Goal: Task Accomplishment & Management: Complete application form

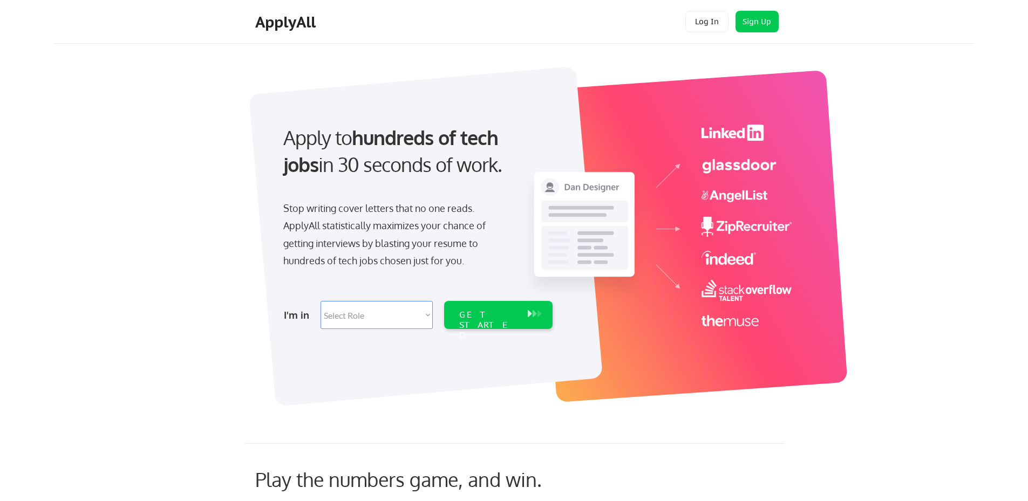
click at [385, 313] on select "Select Role Software Engineering Product Management Customer Success Sales UI/U…" at bounding box center [376, 315] width 112 height 28
click at [784, 231] on img at bounding box center [656, 226] width 271 height 202
click at [379, 313] on select "Select Role Software Engineering Product Management Customer Success Sales UI/U…" at bounding box center [376, 315] width 112 height 28
select select ""technical_project_program_mgmt""
click at [320, 301] on select "Select Role Software Engineering Product Management Customer Success Sales UI/U…" at bounding box center [376, 315] width 112 height 28
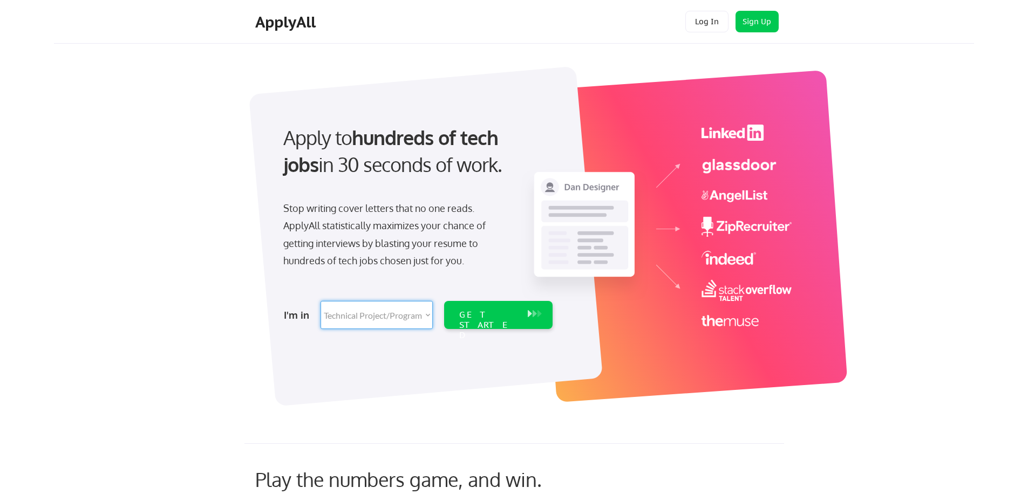
select select ""technical_project_program_mgmt""
click at [510, 311] on div "GET STARTED" at bounding box center [488, 325] width 58 height 31
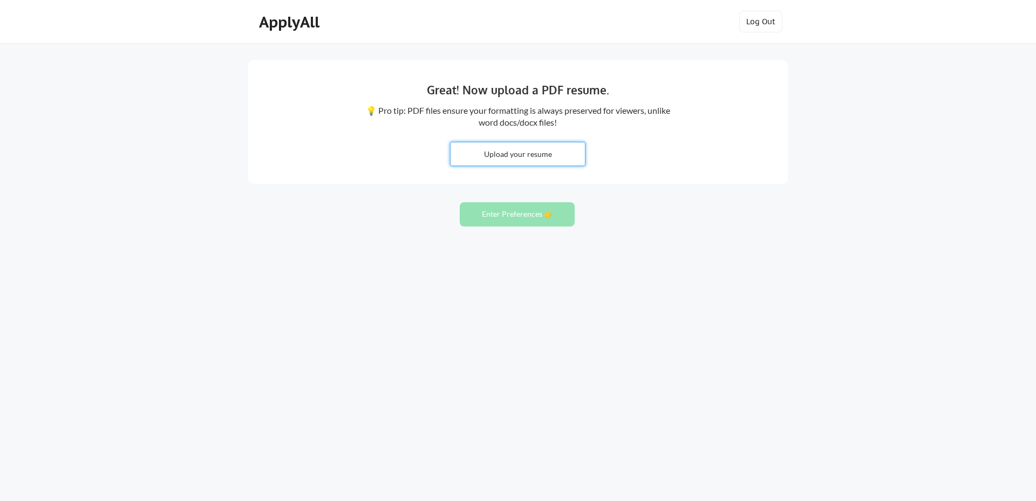
click at [517, 157] on input "file" at bounding box center [517, 153] width 134 height 23
type input "C:\fakepath\BJBiern-Resume25c_redesigned (2).docx"
click at [527, 210] on button "Enter Preferences 👉" at bounding box center [517, 214] width 115 height 24
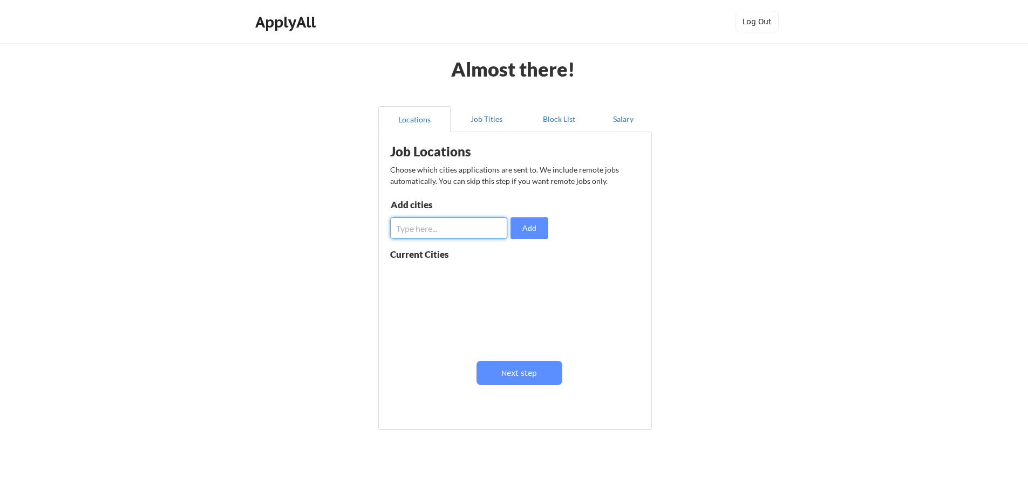
click at [459, 235] on input "input" at bounding box center [448, 228] width 117 height 22
type input "Seattle, WA"
click at [459, 235] on input "input" at bounding box center [448, 228] width 117 height 22
type input "Bellevue, WA"
click at [459, 235] on input "input" at bounding box center [448, 228] width 117 height 22
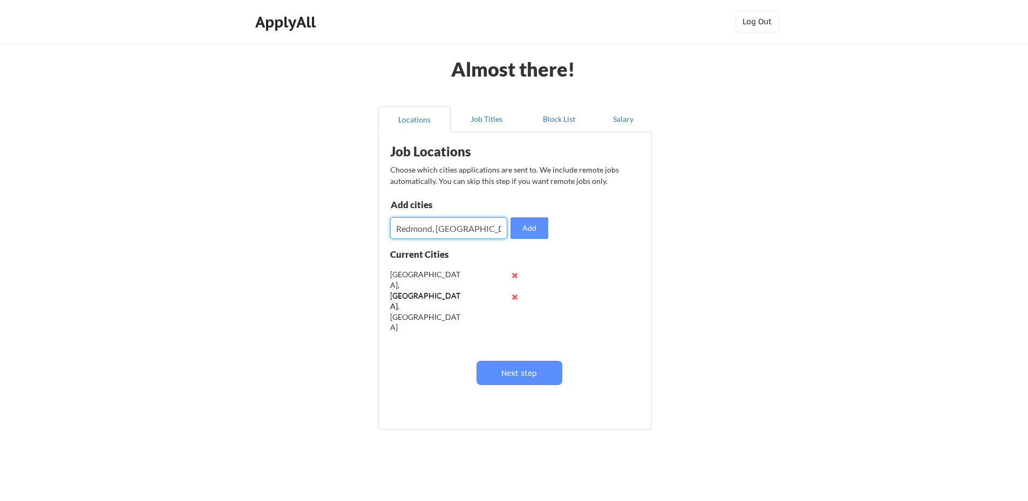
type input "Redmond, WA"
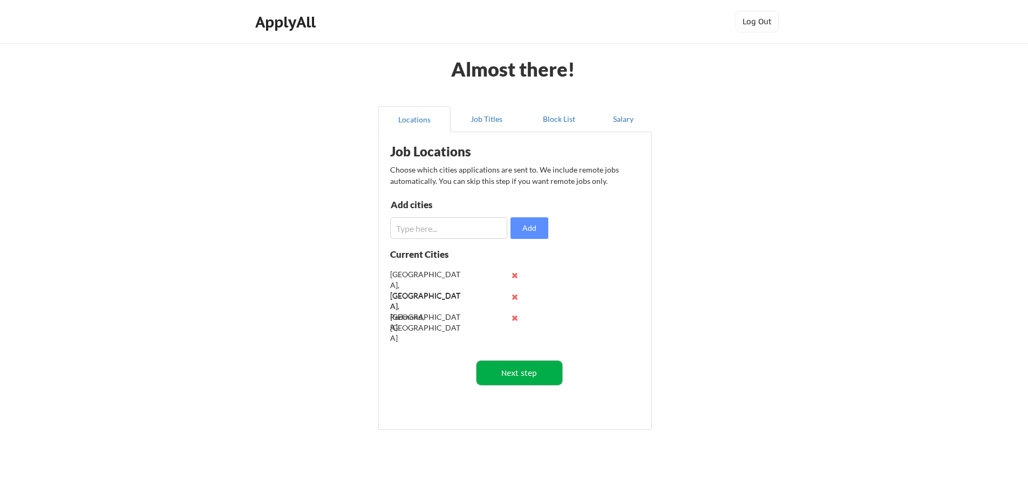
click at [528, 368] on button "Next step" at bounding box center [519, 373] width 86 height 24
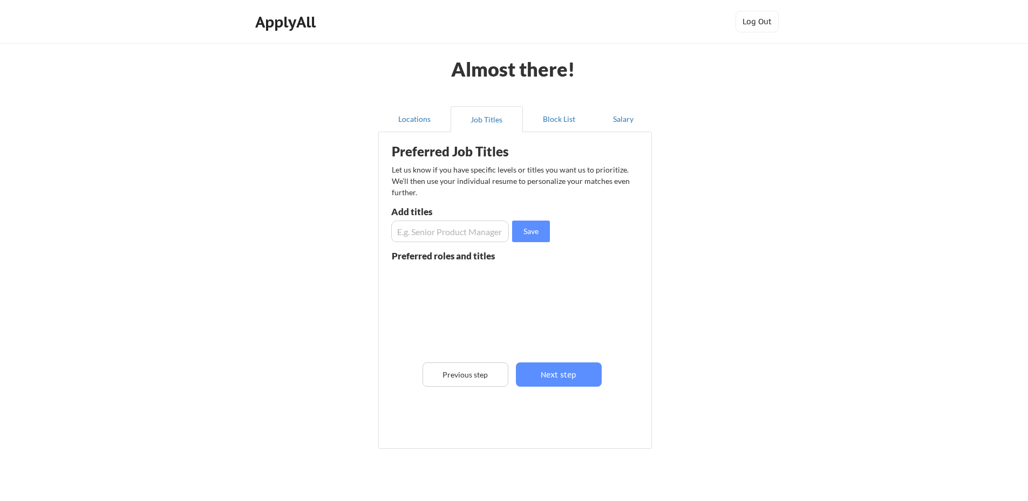
click at [437, 223] on input "input" at bounding box center [450, 232] width 118 height 22
type input "Continuous Improvement Manager"
click at [528, 230] on button "Save" at bounding box center [531, 232] width 38 height 22
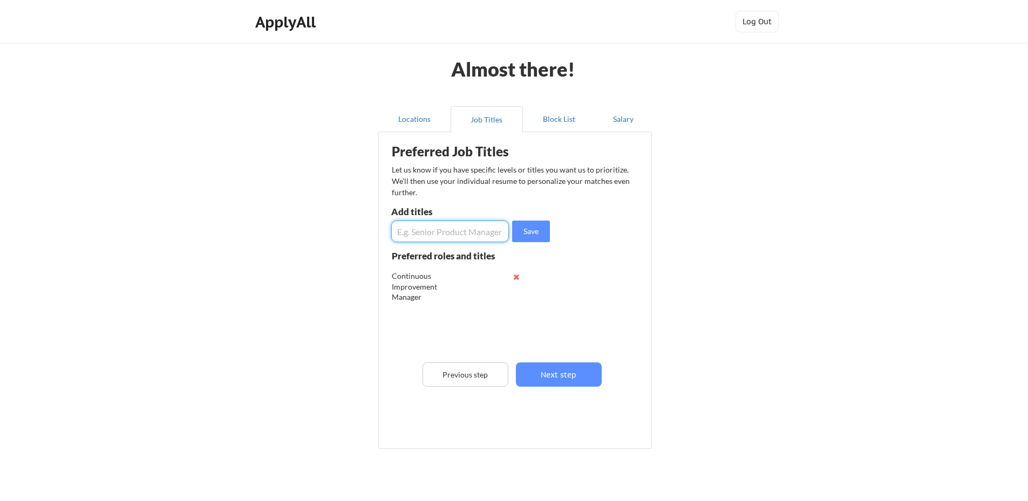
click at [468, 232] on input "input" at bounding box center [450, 232] width 118 height 22
type input "Solution Architect"
click at [537, 232] on button "Save" at bounding box center [531, 232] width 38 height 22
click at [460, 229] on input "input" at bounding box center [450, 232] width 118 height 22
type input "Technical Project Manager"
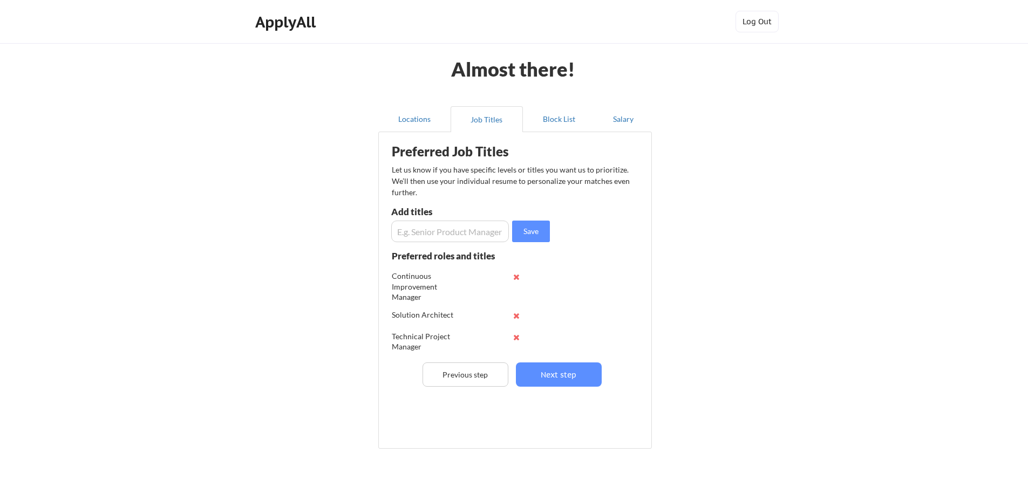
click at [460, 229] on input "input" at bounding box center [450, 232] width 118 height 22
type input "Principal Consultant"
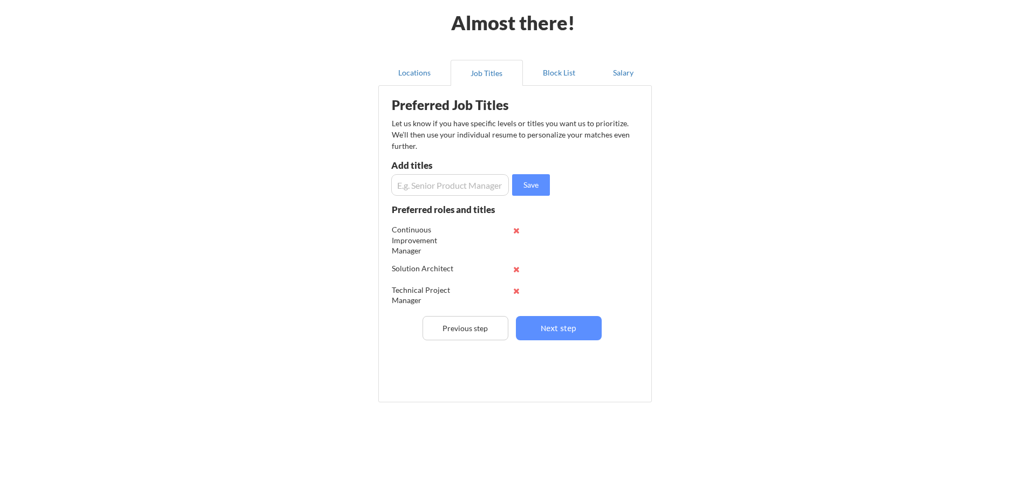
scroll to position [25, 0]
click at [441, 190] on input "input" at bounding box center [450, 185] width 118 height 22
type input "Automation Architect"
click at [534, 181] on button "Save" at bounding box center [531, 185] width 38 height 22
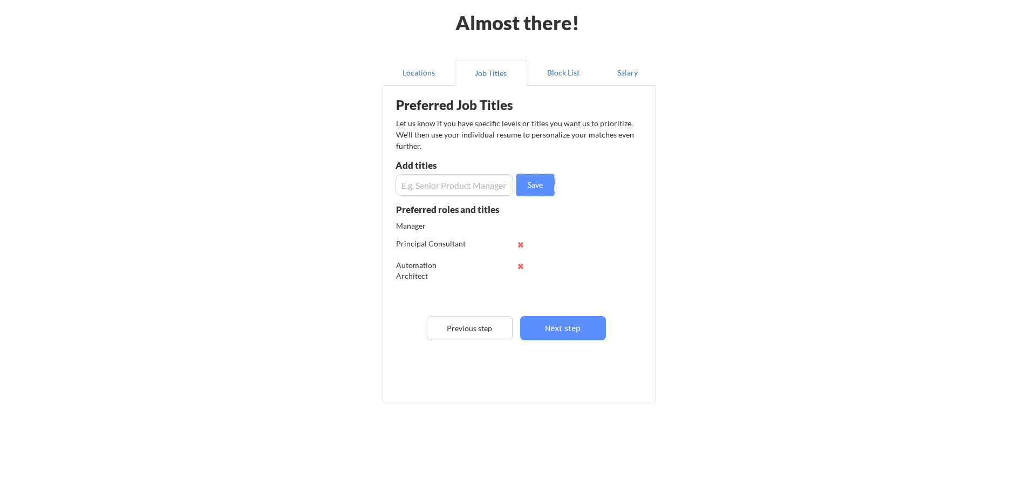
scroll to position [0, 0]
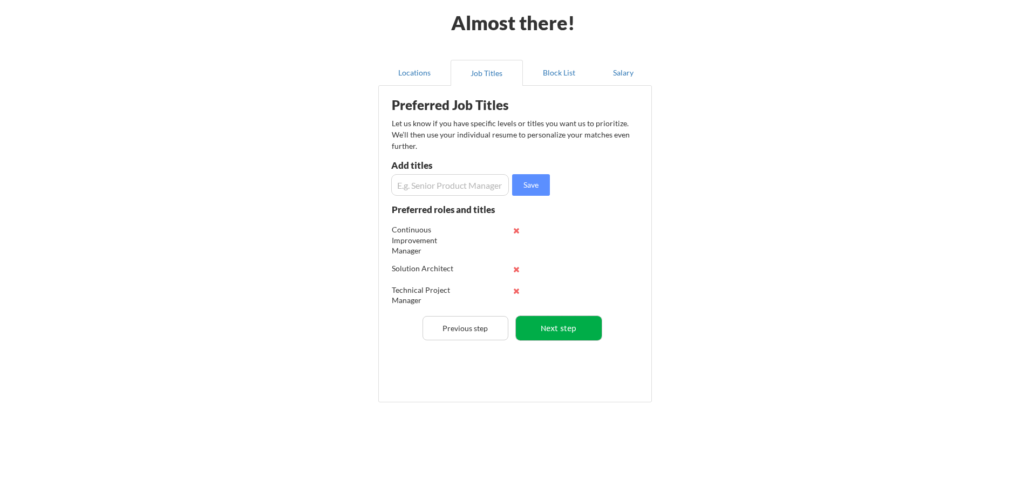
click at [565, 330] on button "Next step" at bounding box center [559, 328] width 86 height 24
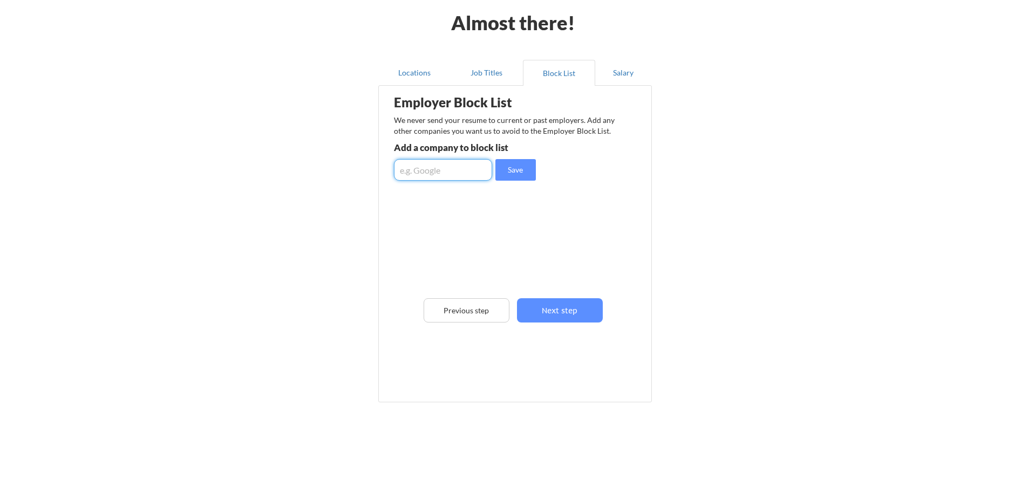
click at [444, 174] on input "input" at bounding box center [443, 170] width 98 height 22
type input "N"
type input "Microsoft"
click at [577, 312] on button "Next step" at bounding box center [560, 310] width 86 height 24
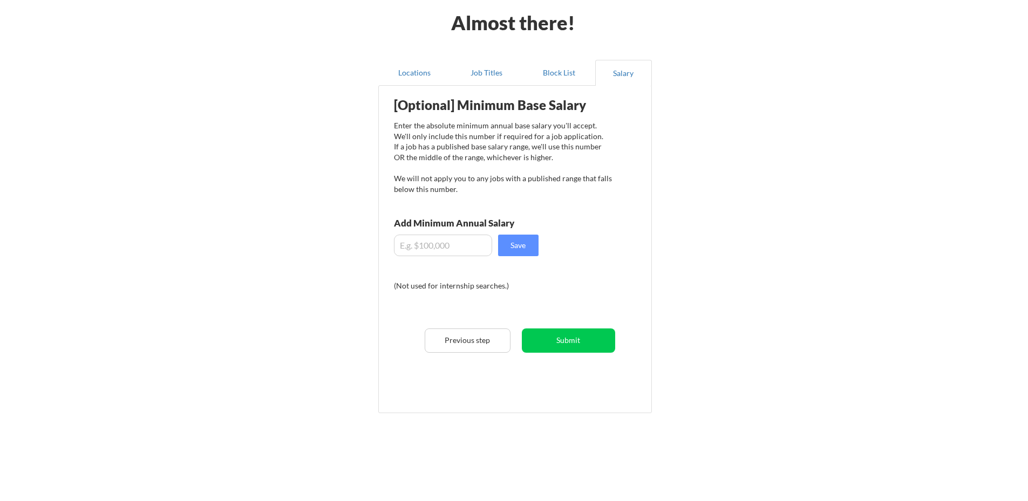
click at [428, 247] on input "input" at bounding box center [443, 246] width 98 height 22
type input "$1"
type input "$145,000"
click at [519, 246] on button "Save" at bounding box center [518, 246] width 40 height 22
click at [587, 345] on button "Submit" at bounding box center [568, 340] width 93 height 24
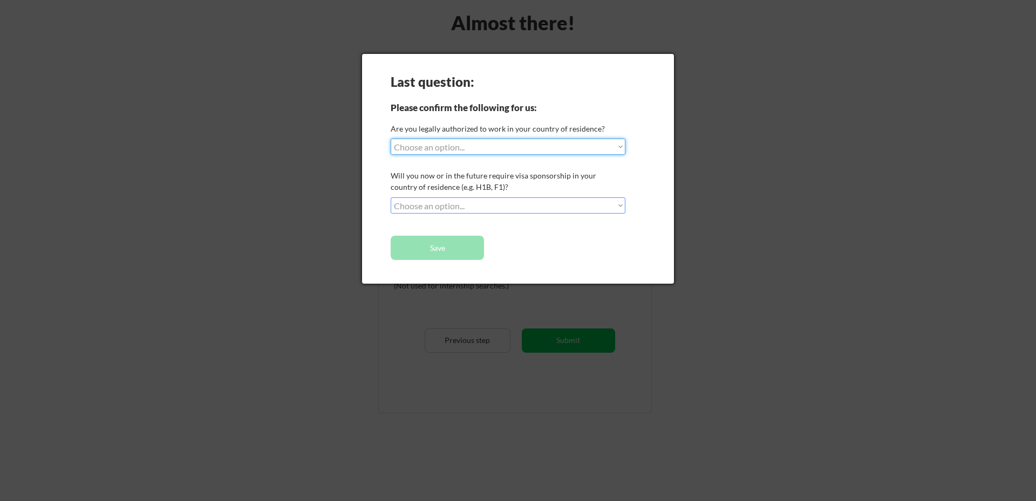
click at [542, 146] on select "Choose an option... Yes, I am a US Citizen Yes, I am a Canadian Citizen Yes, I …" at bounding box center [508, 147] width 235 height 16
select select ""yes__i_am_a_us_citizen""
click at [391, 139] on select "Choose an option... Yes, I am a US Citizen Yes, I am a Canadian Citizen Yes, I …" at bounding box center [508, 147] width 235 height 16
click at [537, 206] on select "Choose an option... No, I will not need sponsorship Yes, I will need sponsorship" at bounding box center [508, 205] width 235 height 16
select select ""no__i_will_not_need_sponsorship""
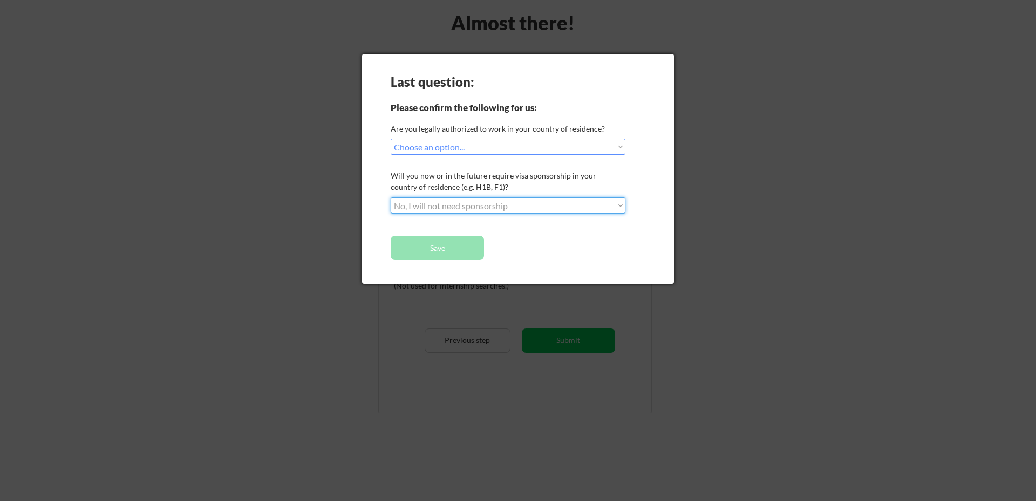
click at [391, 197] on select "Choose an option... No, I will not need sponsorship Yes, I will need sponsorship" at bounding box center [508, 205] width 235 height 16
click at [465, 245] on button "Save" at bounding box center [437, 248] width 93 height 24
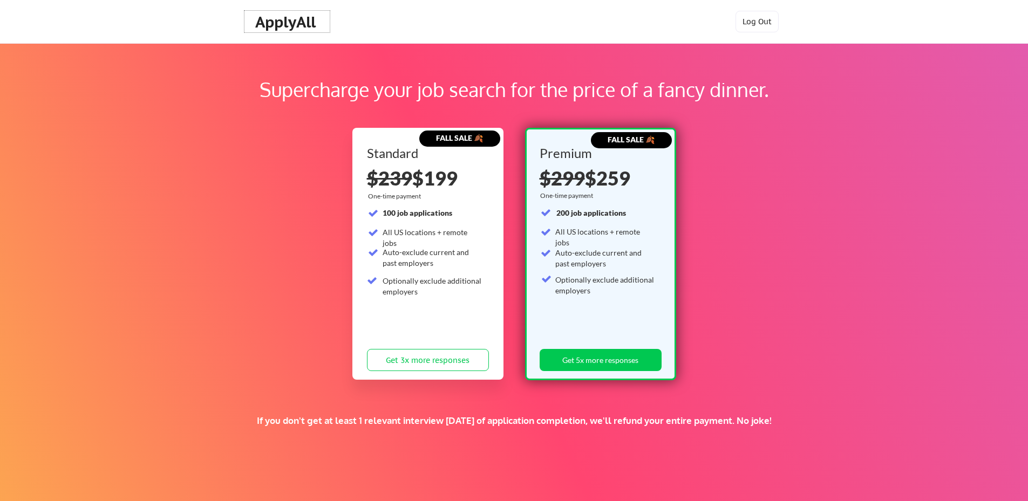
click at [284, 18] on div "ApplyAll" at bounding box center [287, 22] width 64 height 18
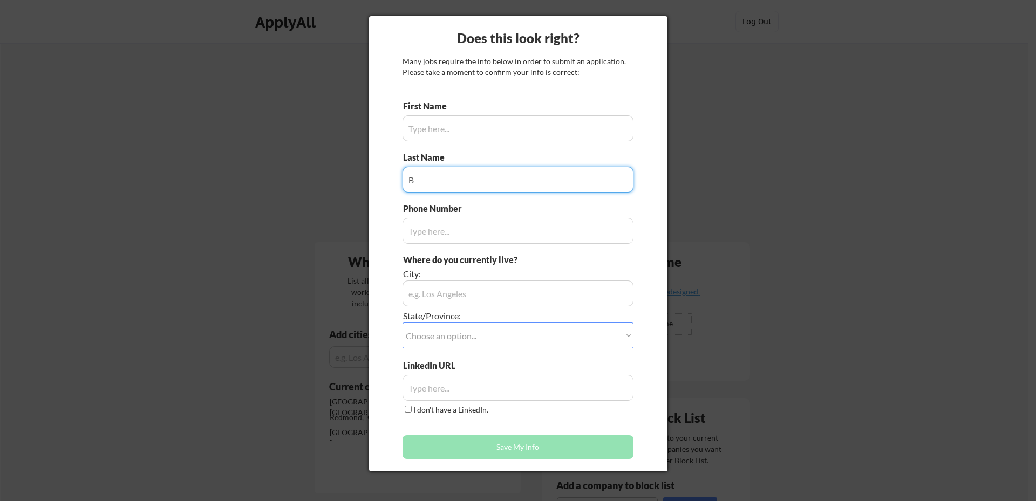
type input "B"
